Goal: Information Seeking & Learning: Learn about a topic

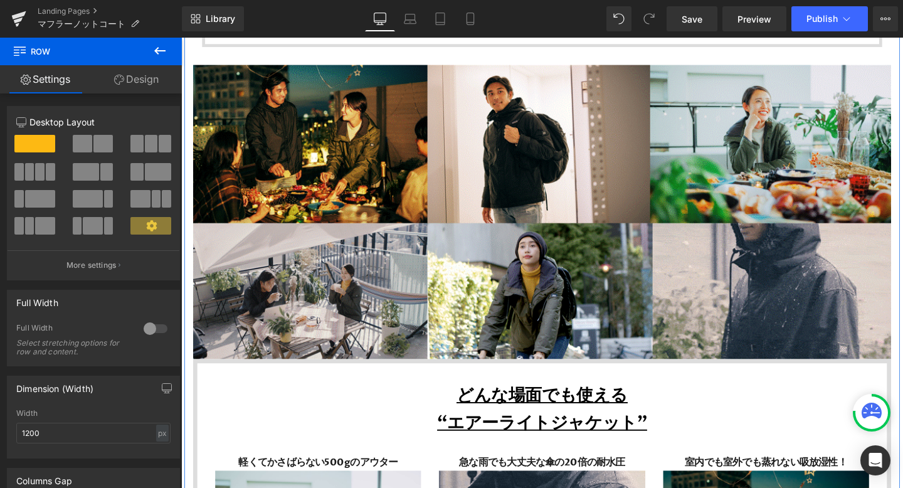
scroll to position [3018, 0]
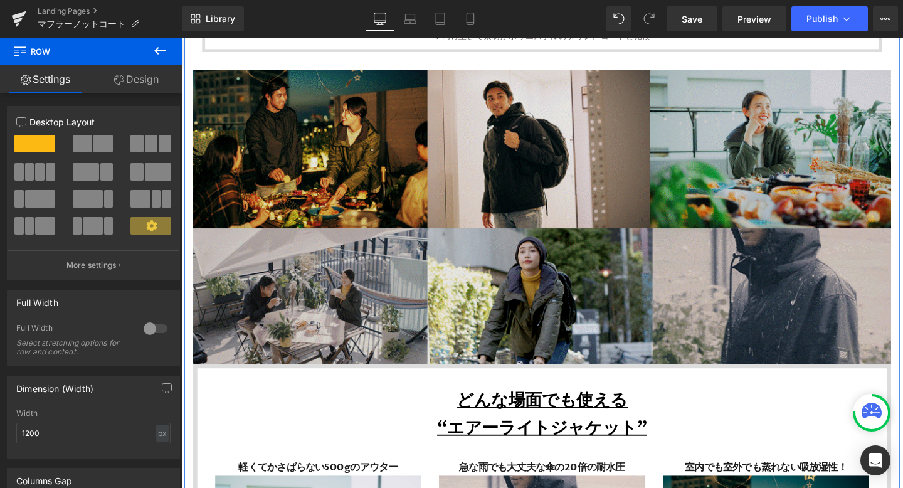
click at [432, 159] on img at bounding box center [560, 225] width 733 height 308
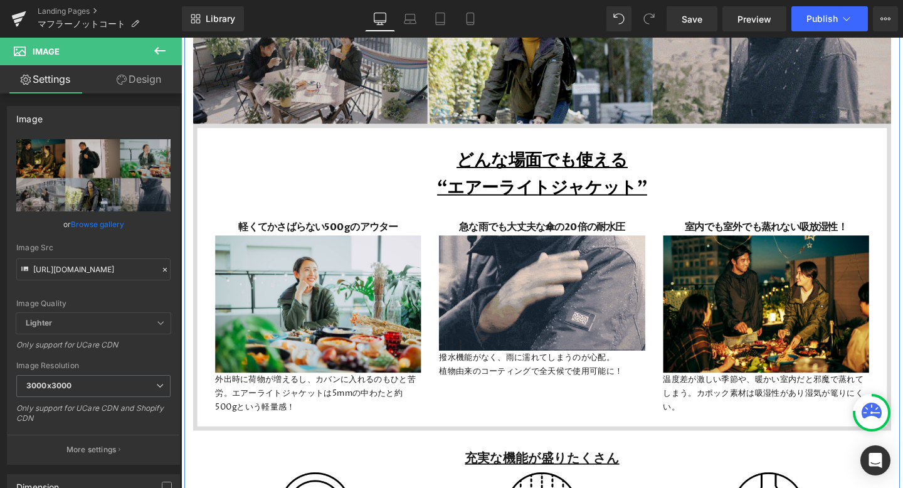
scroll to position [3378, 0]
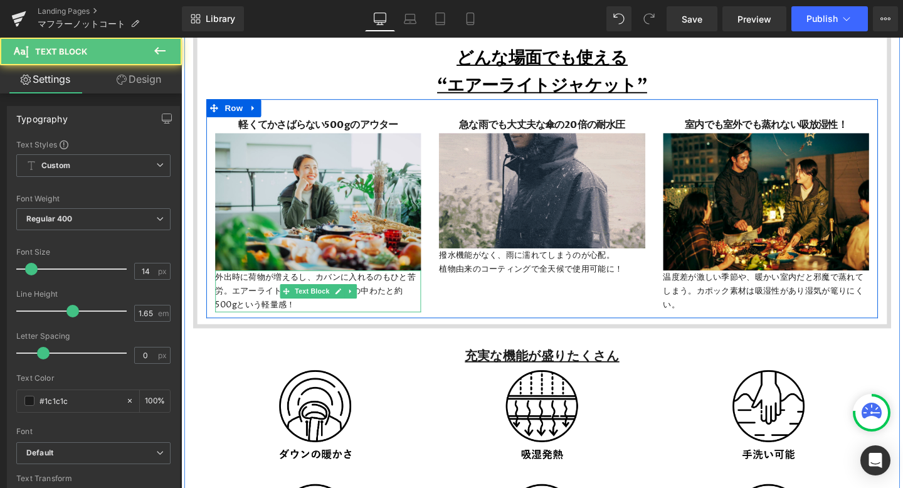
click at [238, 301] on p "外出時に荷物が増えるし、カバンに入れるのもひと苦労。エアーライトジャケットは5mmの中わたと約500gという軽量感！" at bounding box center [325, 303] width 216 height 43
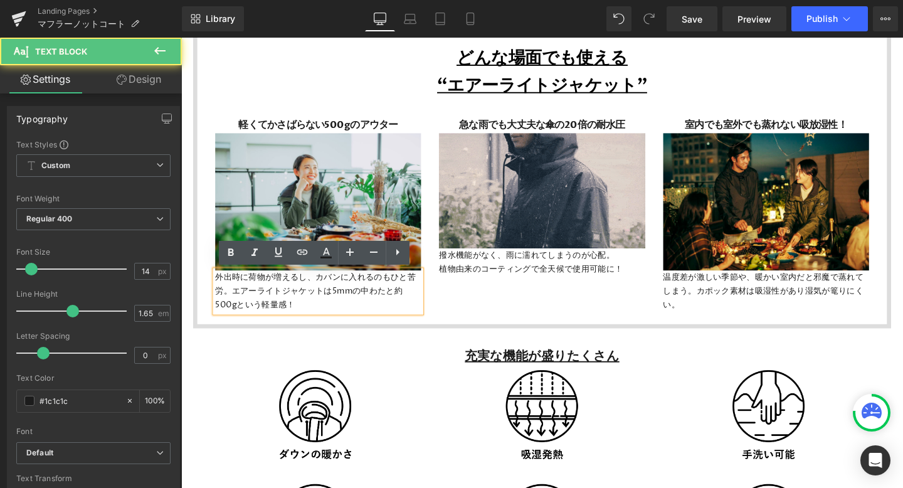
click at [297, 318] on p "外出時に荷物が増えるし、カバンに入れるのもひと苦労。エアーライトジャケットは5mmの中わたと約500gという軽量感！" at bounding box center [325, 303] width 216 height 43
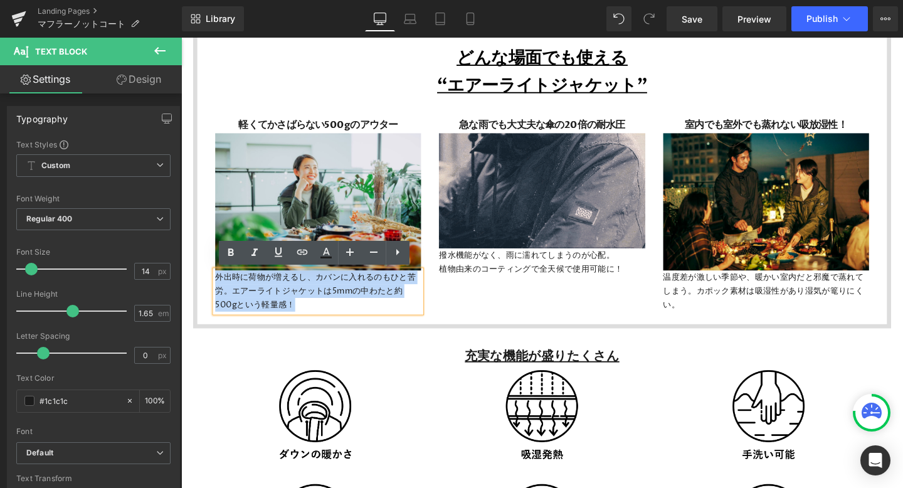
drag, startPoint x: 297, startPoint y: 318, endPoint x: 213, endPoint y: 287, distance: 89.6
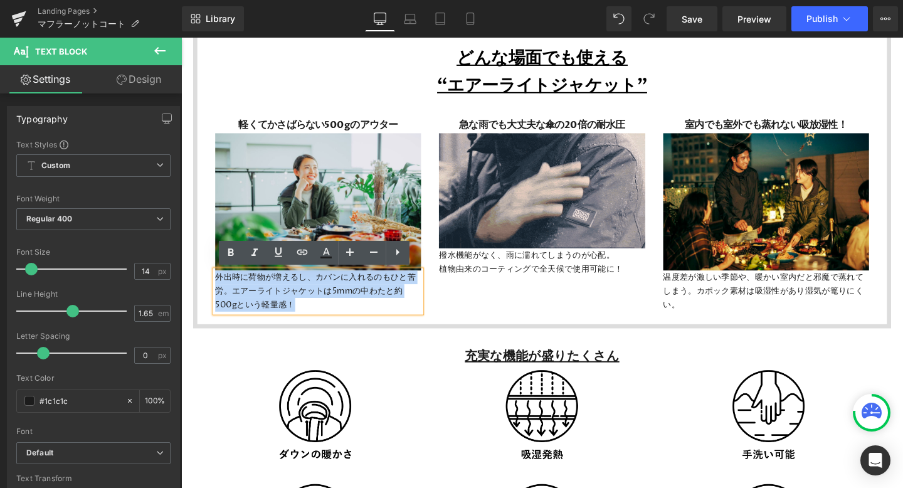
click at [213, 287] on div "軽くてかさばらない500gのアウター Heading Image 外出時に荷物が増えるし、カバンに入れるのもひと苦労。エアーライトジャケットは5mmの中わたと…" at bounding box center [324, 223] width 235 height 205
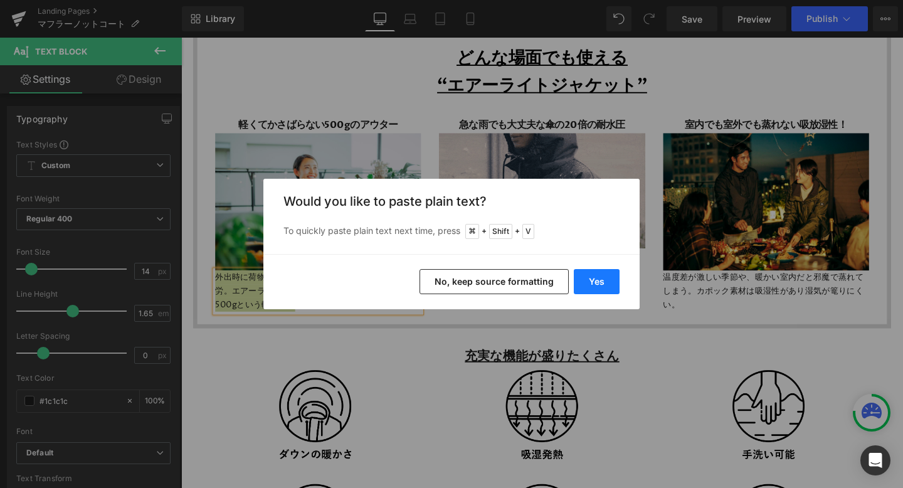
click at [590, 280] on button "Yes" at bounding box center [597, 281] width 46 height 25
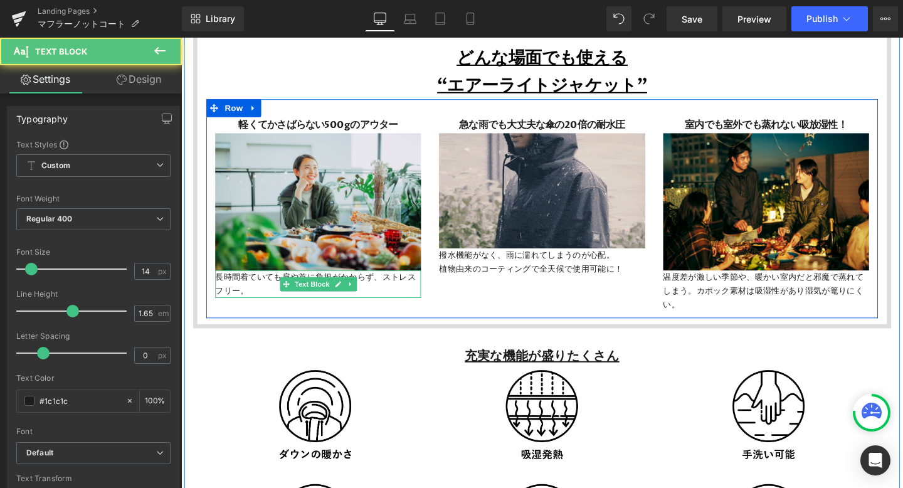
click at [248, 303] on p "長時間着ていても肩や首に負担がかからず、ストレスフリー。" at bounding box center [325, 296] width 216 height 29
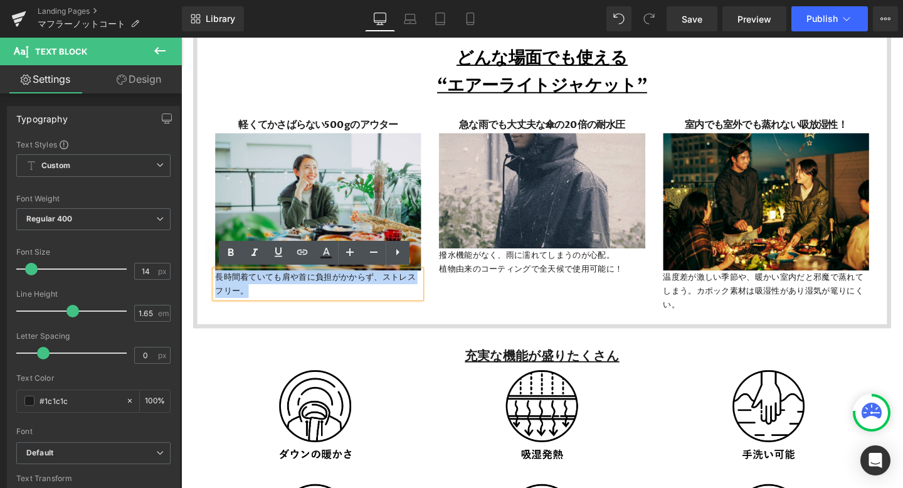
drag, startPoint x: 249, startPoint y: 308, endPoint x: 212, endPoint y: 292, distance: 39.8
click at [212, 292] on div "軽くてかさばらない500gのアウター Heading Image 長時間着ていても肩や首に負担がかからず、ストレスフリー。 Text Block" at bounding box center [324, 216] width 235 height 190
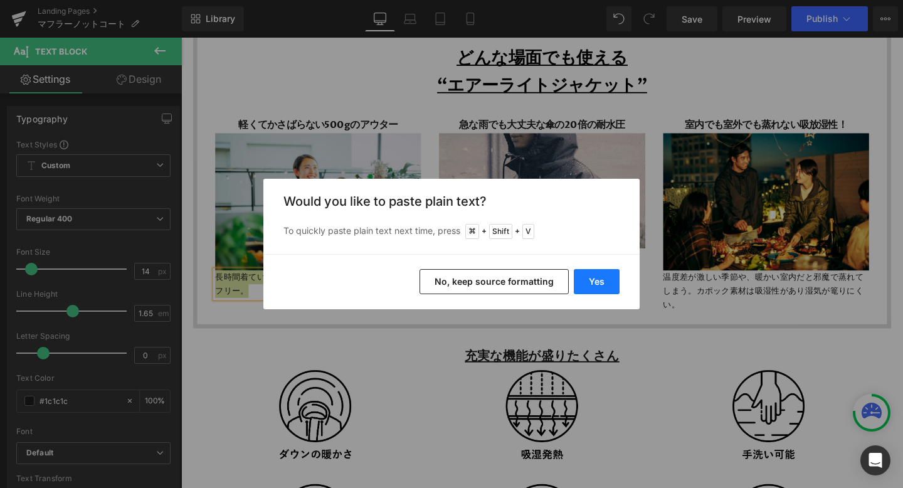
click at [581, 283] on button "Yes" at bounding box center [597, 281] width 46 height 25
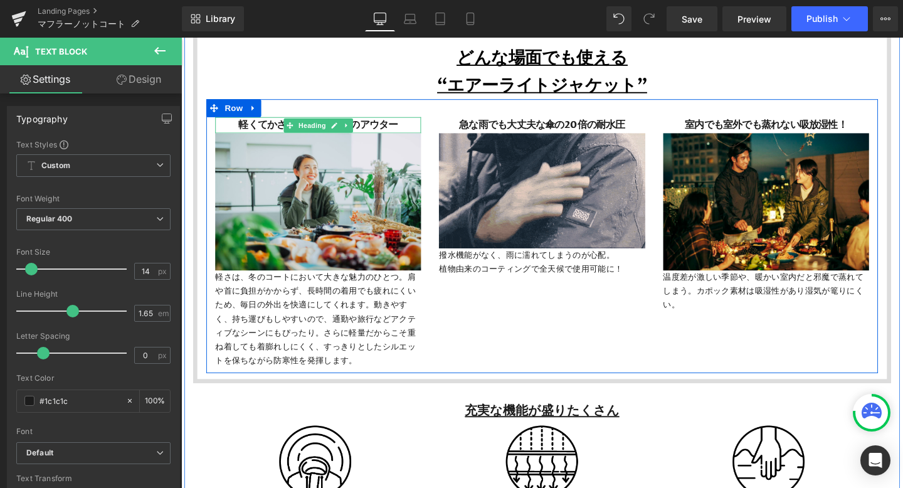
click at [270, 128] on h3 "軽くてかさばらない500gのアウター" at bounding box center [325, 129] width 216 height 17
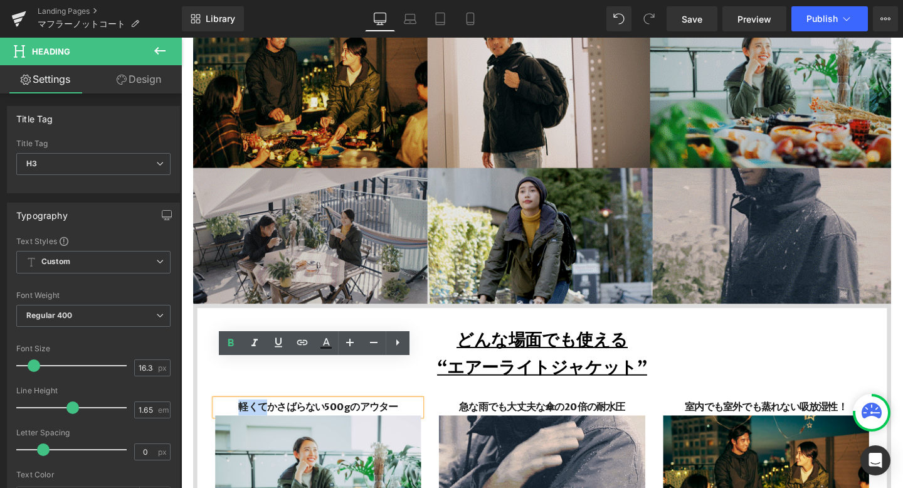
drag, startPoint x: 272, startPoint y: 130, endPoint x: 394, endPoint y: 129, distance: 121.6
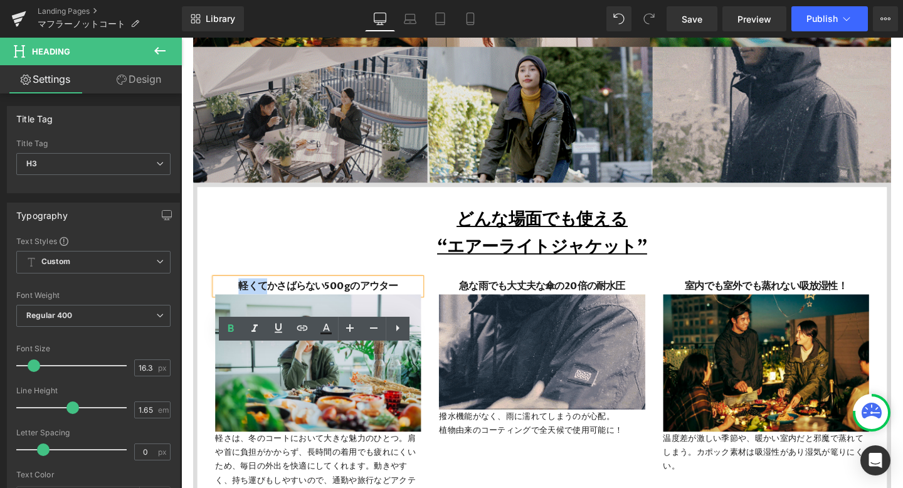
scroll to position [3229, 0]
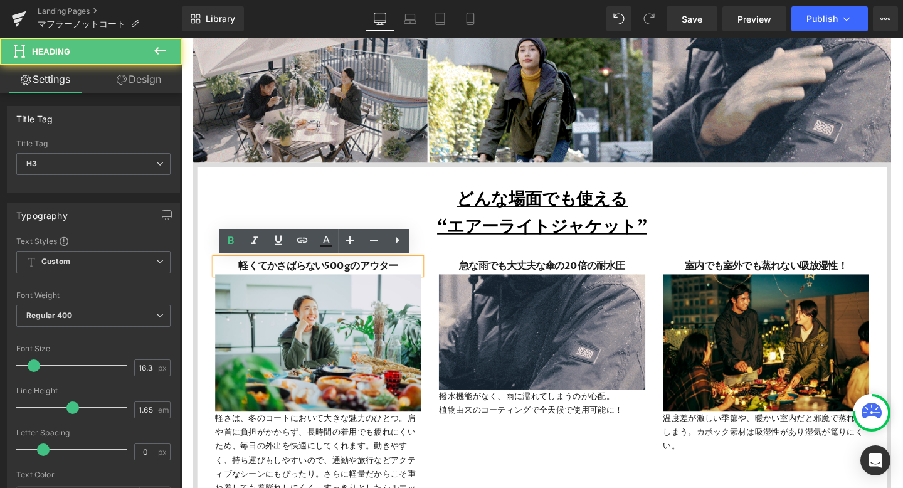
click at [275, 275] on h3 "軽くてかさばらない500gのアウター" at bounding box center [325, 278] width 216 height 17
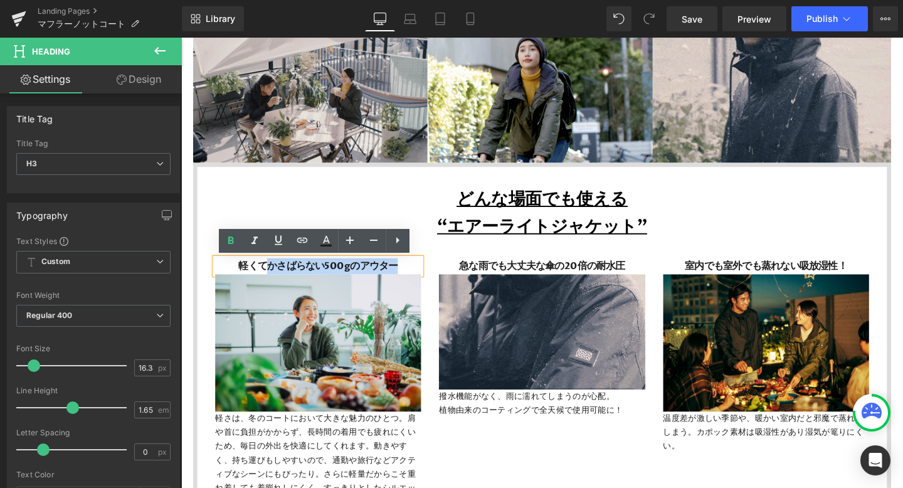
drag, startPoint x: 271, startPoint y: 275, endPoint x: 413, endPoint y: 274, distance: 142.3
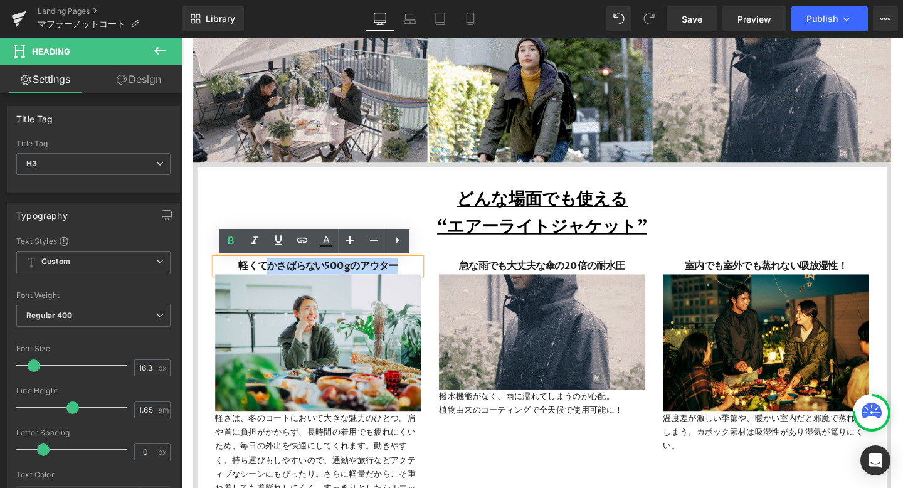
click at [414, 274] on h3 "軽くてかさばらない500gのアウター" at bounding box center [325, 278] width 216 height 17
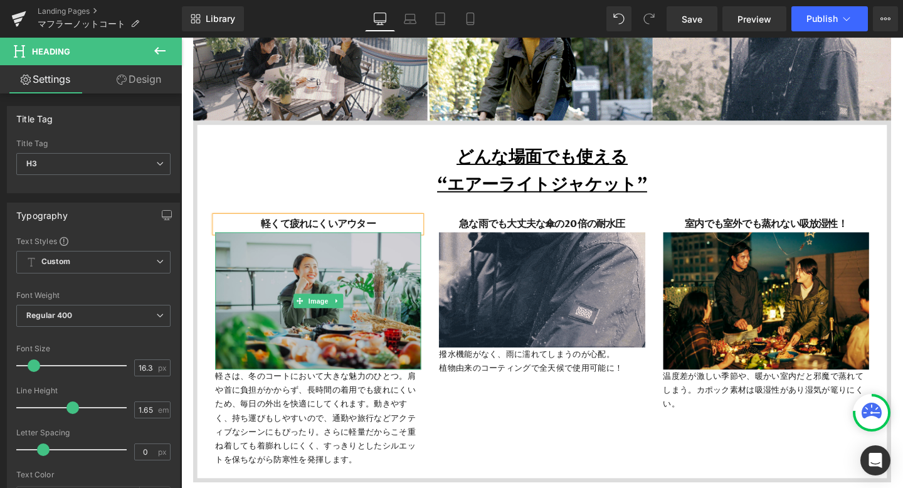
scroll to position [3311, 0]
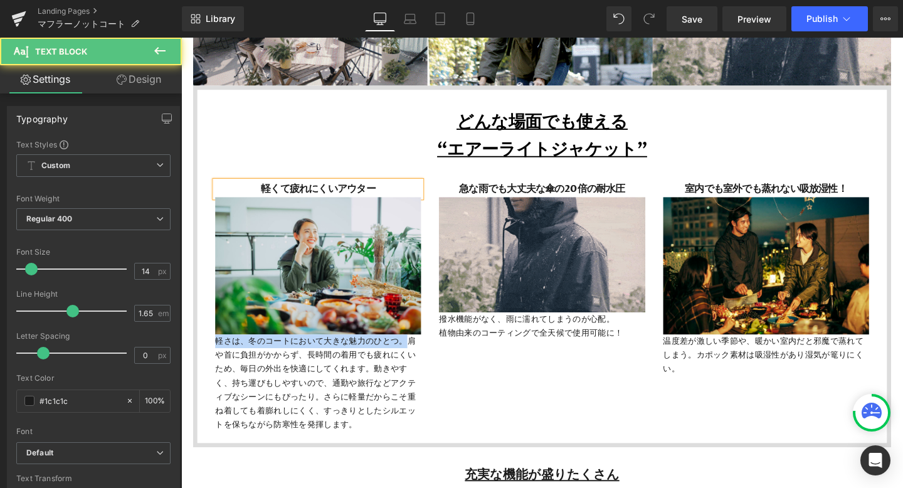
drag, startPoint x: 415, startPoint y: 357, endPoint x: 213, endPoint y: 355, distance: 201.8
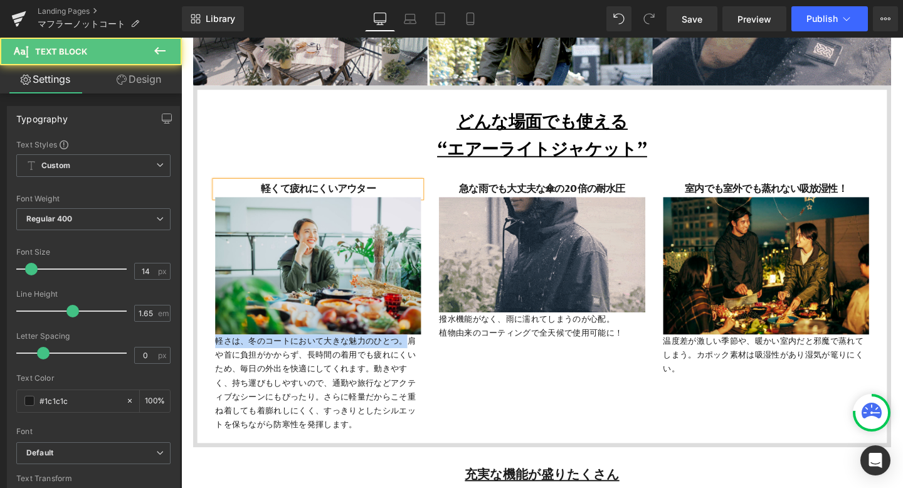
click at [212, 355] on div "軽くて疲れにくいアウター Heading Image 軽さは、冬のコートにおいて大きな魅力のひとつ。肩や首に負担がかからず、長時間の着用でも疲れにくいため、毎…" at bounding box center [324, 319] width 235 height 263
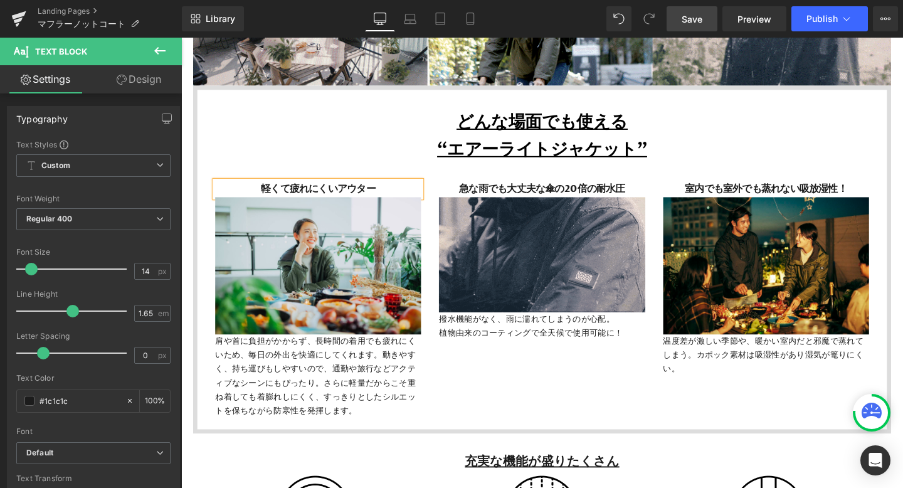
click at [693, 18] on span "Save" at bounding box center [691, 19] width 21 height 13
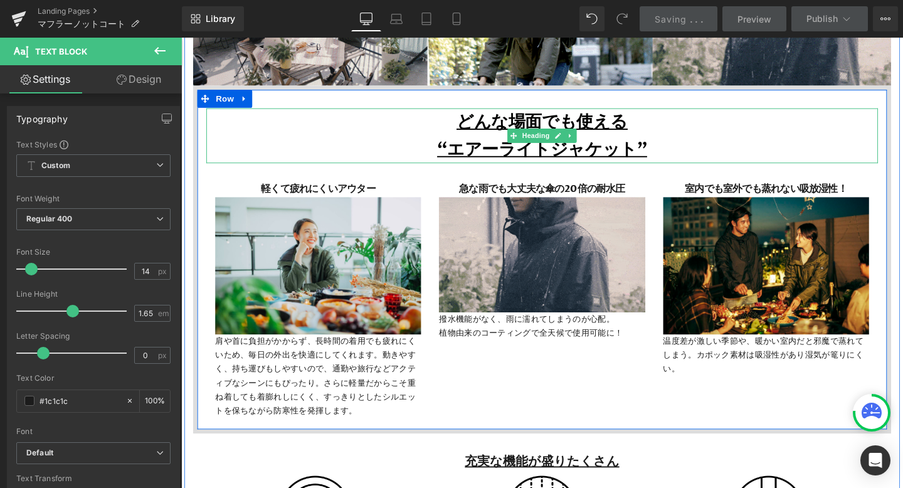
click at [483, 128] on u "どんな場面でも使える" at bounding box center [561, 126] width 180 height 24
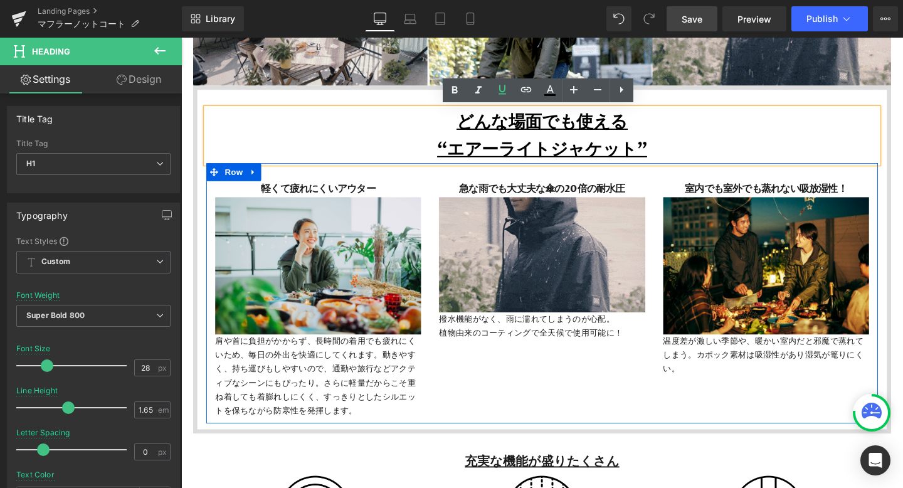
click at [512, 143] on h1 "“エアーライトジャケット”" at bounding box center [560, 154] width 706 height 29
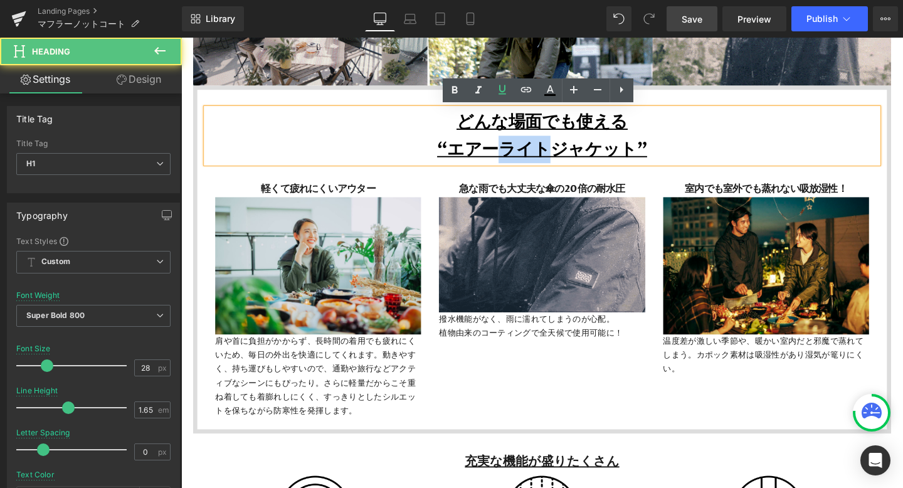
click at [512, 143] on h1 "“エアーライトジャケット”" at bounding box center [560, 154] width 706 height 29
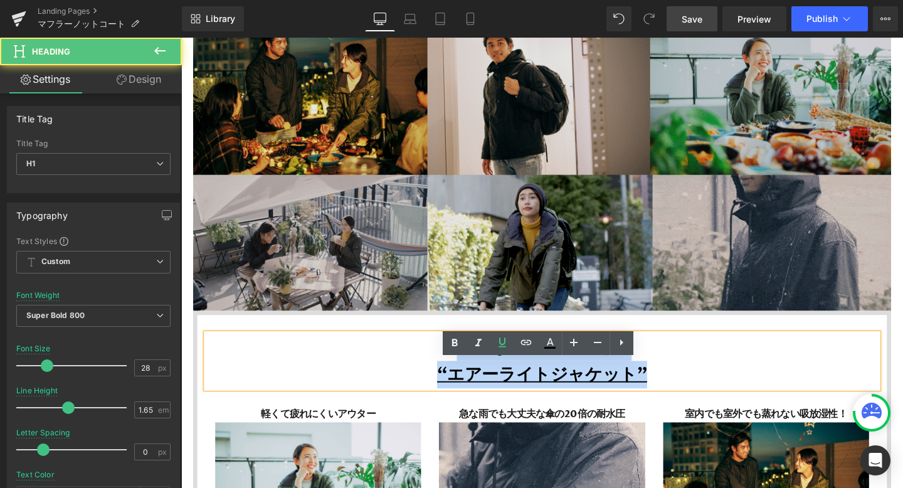
scroll to position [3046, 0]
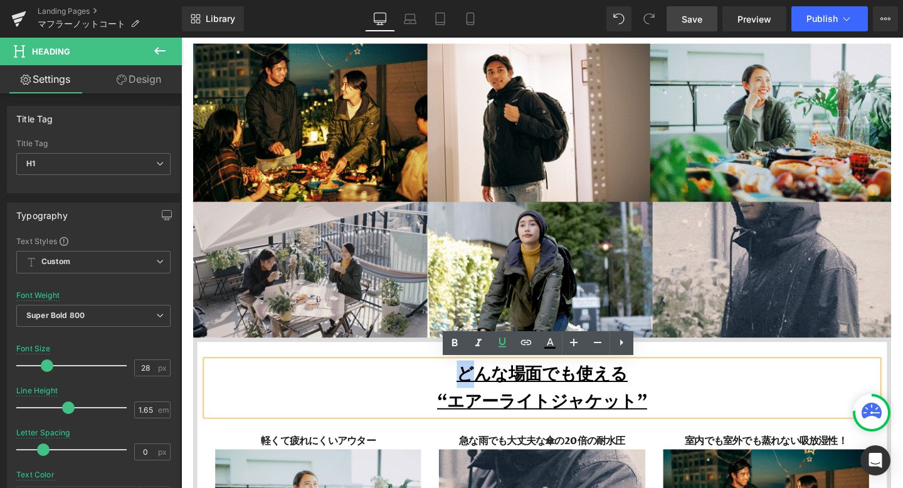
drag, startPoint x: 663, startPoint y: 155, endPoint x: 471, endPoint y: 379, distance: 294.7
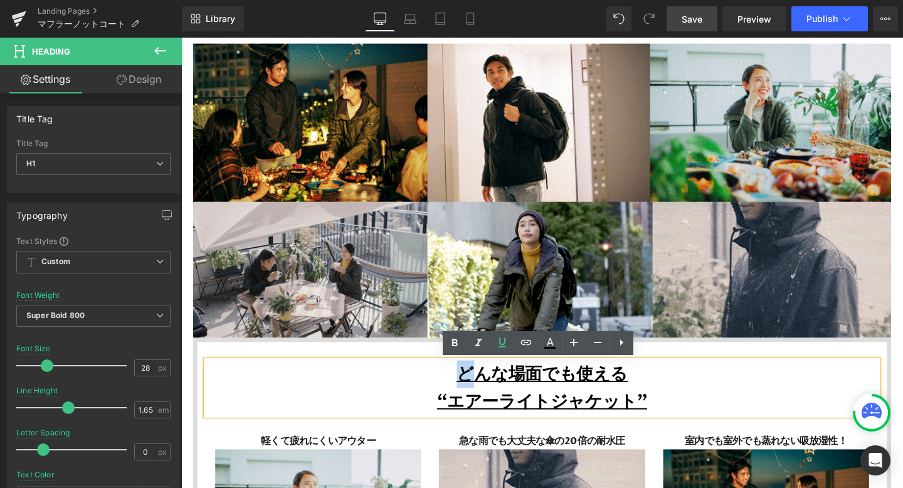
click at [471, 379] on div "どんな場面でも使える “エアーライトジャケット”" at bounding box center [560, 406] width 706 height 58
click at [480, 389] on u "どんな場面でも使える" at bounding box center [561, 391] width 180 height 24
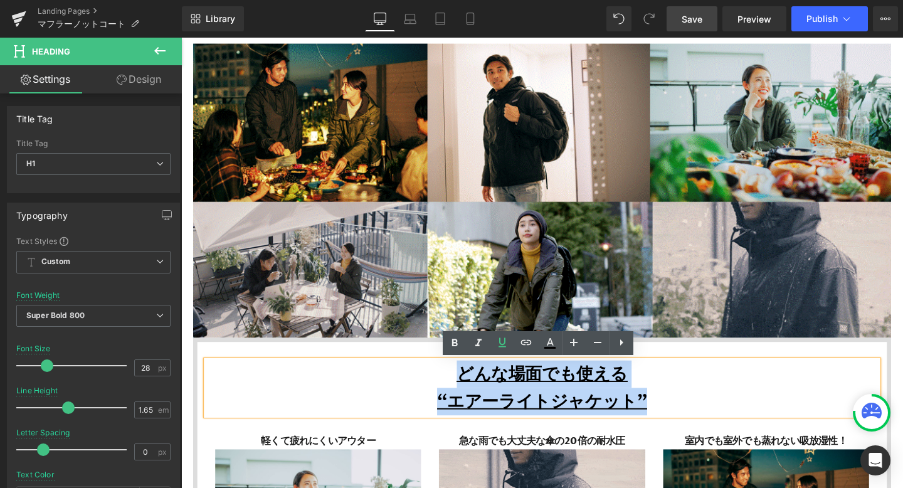
drag, startPoint x: 480, startPoint y: 389, endPoint x: 678, endPoint y: 411, distance: 199.2
click at [678, 411] on div "どんな場面でも使える “エアーライトジャケット”" at bounding box center [560, 406] width 706 height 58
paste div
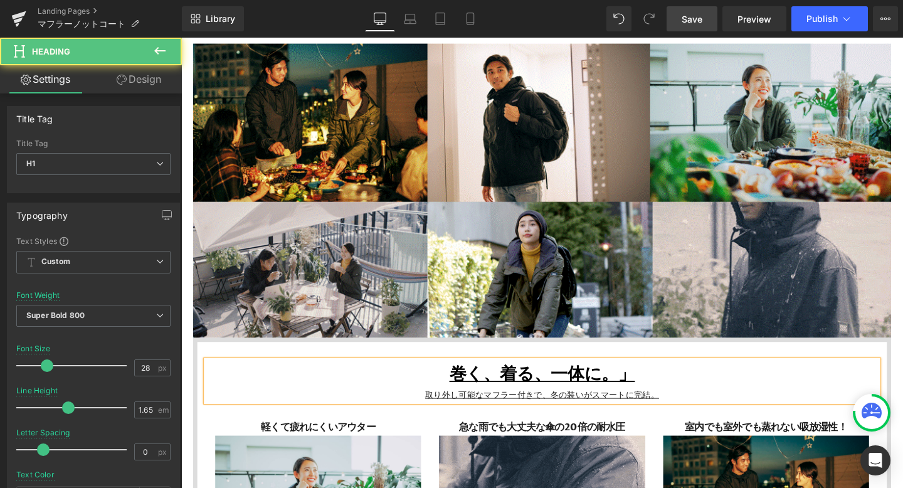
click at [646, 394] on u "巻く、着る、一体に。」" at bounding box center [560, 391] width 195 height 24
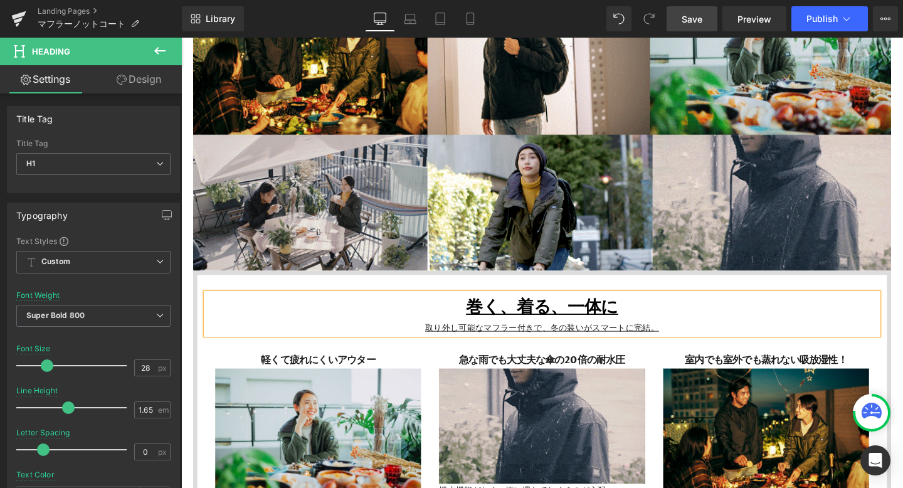
scroll to position [3119, 0]
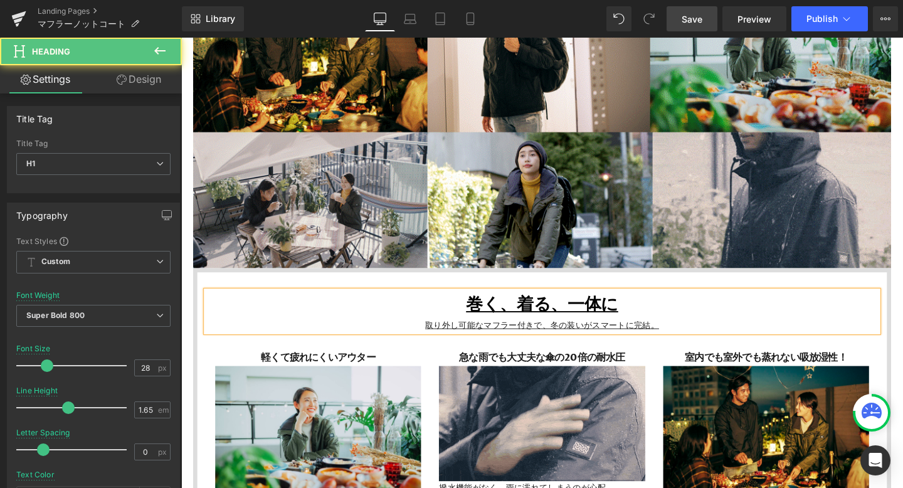
click at [689, 343] on div "取り外し可能なマフラー付きで、冬の装いがスマートに完結。" at bounding box center [560, 339] width 706 height 14
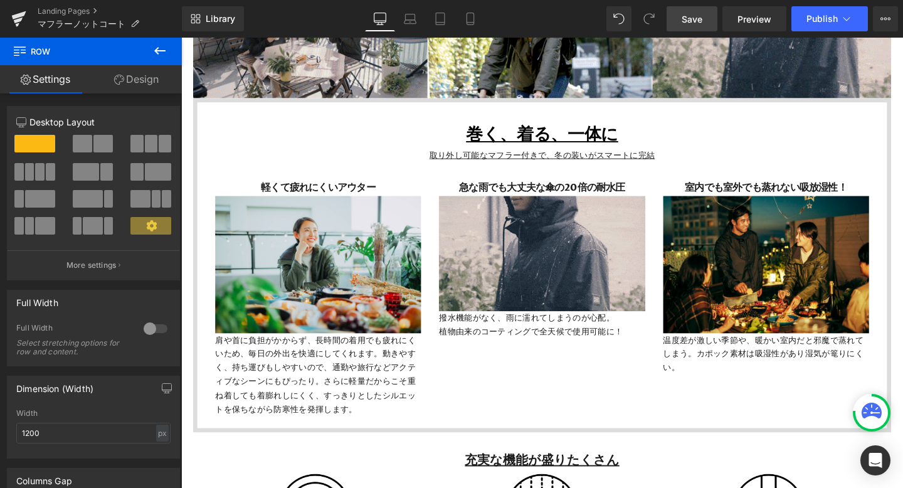
scroll to position [3298, 0]
click at [693, 27] on link "Save" at bounding box center [691, 18] width 51 height 25
